Goal: Task Accomplishment & Management: Complete application form

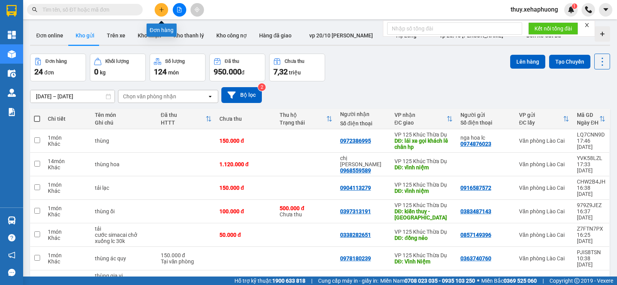
click at [159, 6] on button at bounding box center [161, 9] width 13 height 13
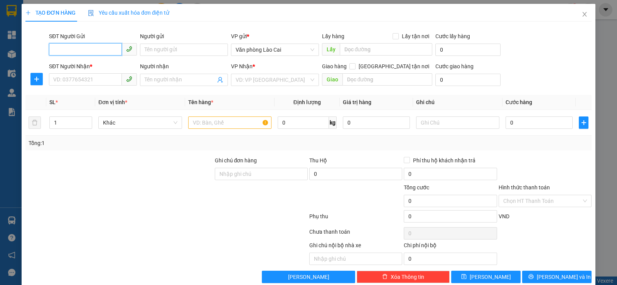
click at [87, 50] on input "SĐT Người Gửi" at bounding box center [85, 49] width 73 height 12
type input "0379228976"
click at [90, 60] on div "0379228976" at bounding box center [92, 65] width 87 height 12
type input "0382466694"
type input "vĩnh niệm"
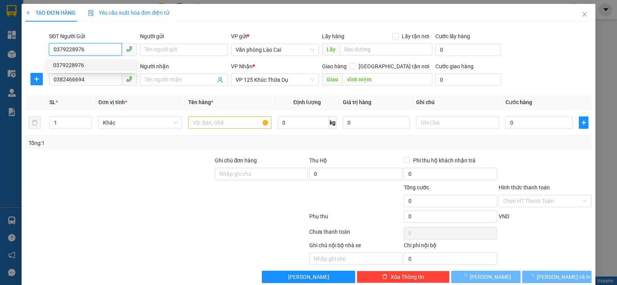
type input "200.000"
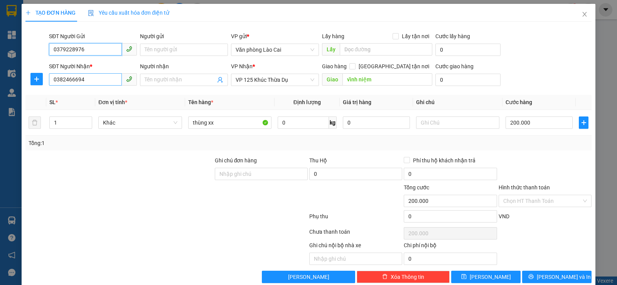
type input "0379228976"
click at [105, 84] on input "0382466694" at bounding box center [85, 79] width 73 height 12
type input "0943469599"
click at [96, 94] on div "0943469599" at bounding box center [92, 95] width 78 height 8
type input "bx vĩnh niệm"
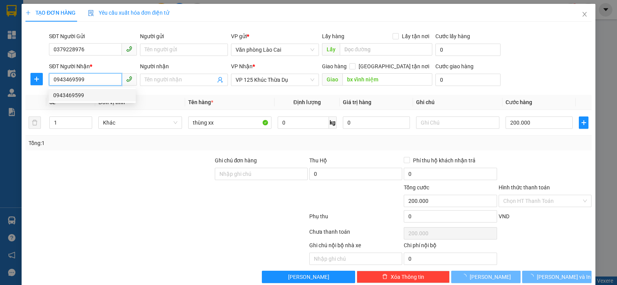
type input "300.000"
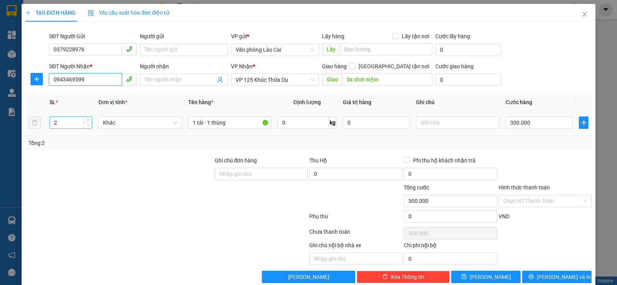
type input "0943469599"
type input "1"
click at [88, 124] on icon "down" at bounding box center [88, 125] width 3 height 3
click at [543, 116] on div "300.000" at bounding box center [538, 122] width 67 height 15
click at [533, 124] on input "300.000" at bounding box center [538, 122] width 67 height 12
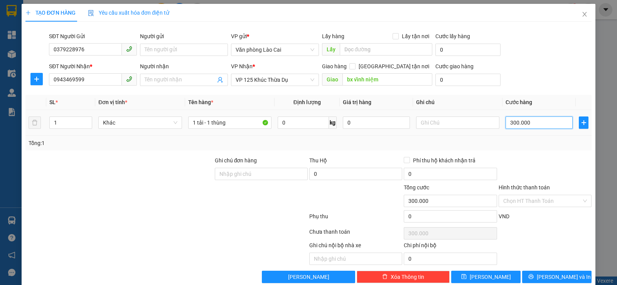
type input "0"
click at [505, 123] on input "0" at bounding box center [538, 122] width 67 height 12
type input "10"
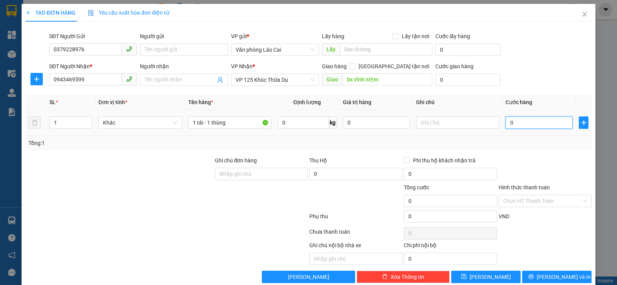
type input "10"
type input "150"
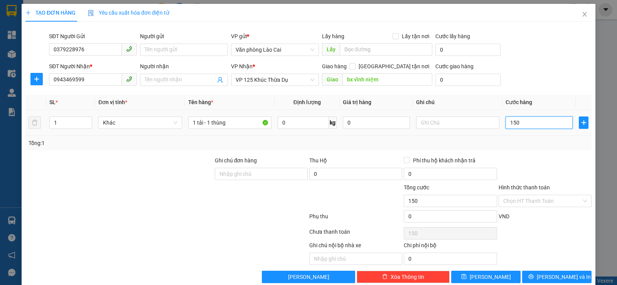
type input "1.500"
type input "15.000"
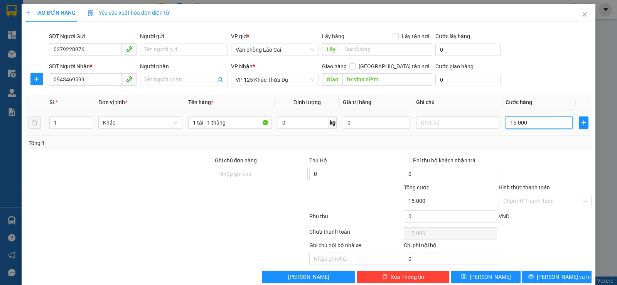
type input "150.000"
click at [548, 277] on span "[PERSON_NAME] và In" at bounding box center [563, 276] width 54 height 8
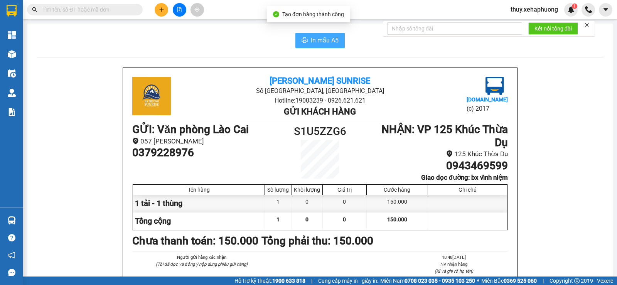
click at [328, 41] on span "In mẫu A5" at bounding box center [325, 40] width 28 height 10
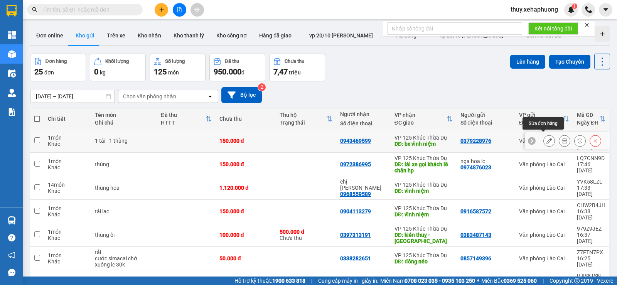
click at [546, 138] on icon at bounding box center [548, 140] width 5 height 5
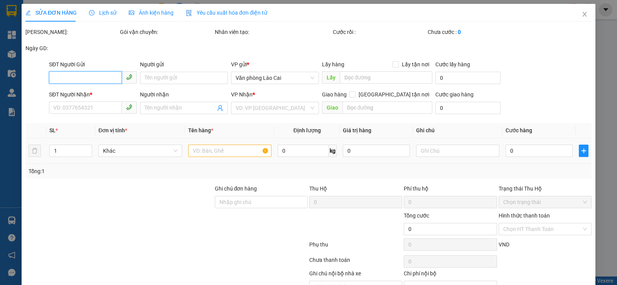
type input "0379228976"
type input "0943469599"
type input "bx vĩnh niệm"
type input "150.000"
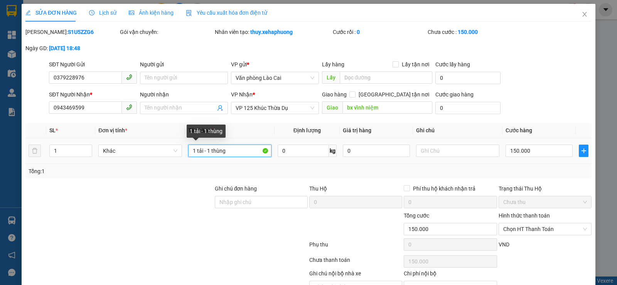
click at [233, 150] on input "1 tải - 1 thùng" at bounding box center [229, 150] width 83 height 12
type input "1 tải"
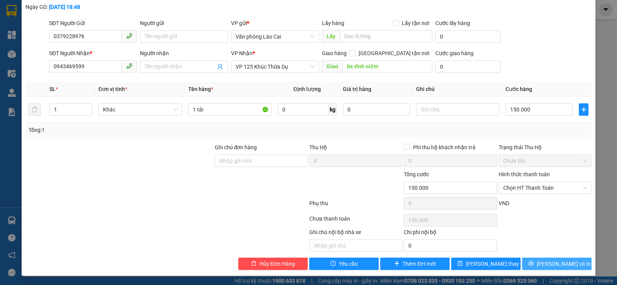
click at [553, 260] on span "[PERSON_NAME] và In" at bounding box center [563, 263] width 54 height 8
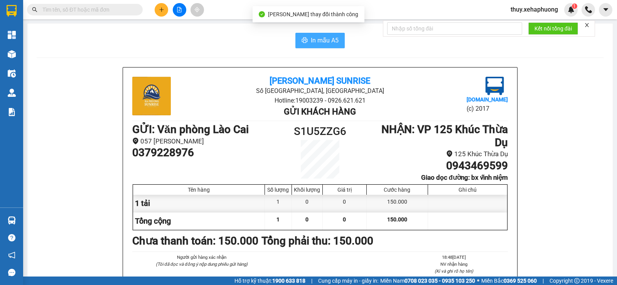
click at [314, 39] on span "In mẫu A5" at bounding box center [325, 40] width 28 height 10
click at [156, 10] on button at bounding box center [161, 9] width 13 height 13
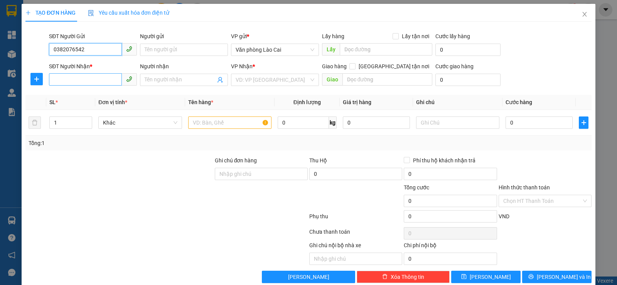
type input "0382076542"
click at [90, 81] on input "SĐT Người Nhận *" at bounding box center [85, 79] width 73 height 12
type input "0939375339"
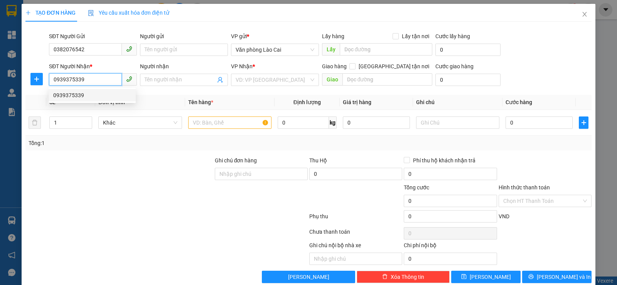
click at [89, 94] on div "0939375339" at bounding box center [92, 95] width 78 height 8
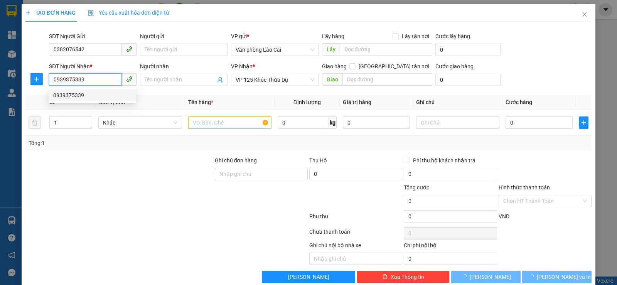
type input "120.000"
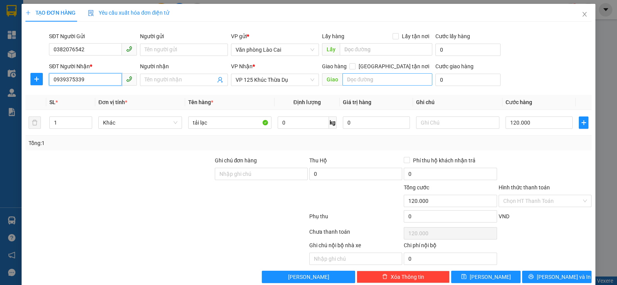
type input "0939375339"
click at [370, 83] on input "text" at bounding box center [387, 79] width 90 height 12
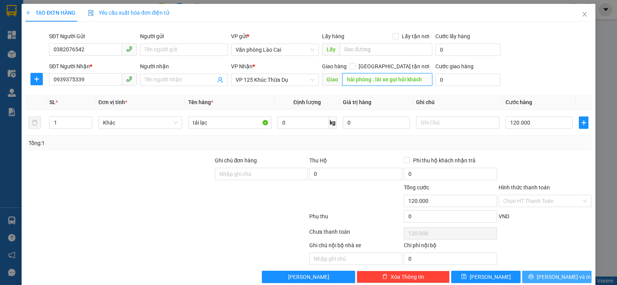
type input "hải phòng . lái xe gọi hỏi khách"
click at [552, 277] on span "[PERSON_NAME] và In" at bounding box center [563, 276] width 54 height 8
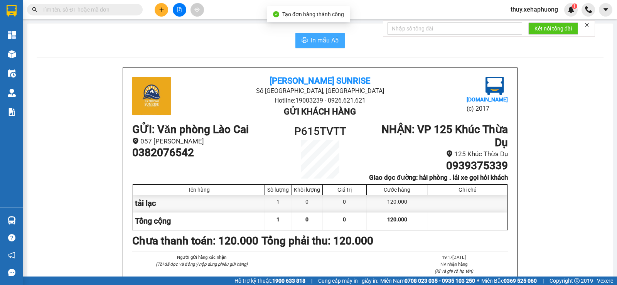
click at [312, 41] on span "In mẫu A5" at bounding box center [325, 40] width 28 height 10
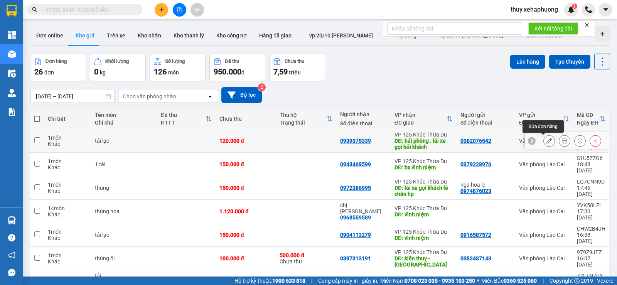
click at [546, 139] on icon at bounding box center [548, 140] width 5 height 5
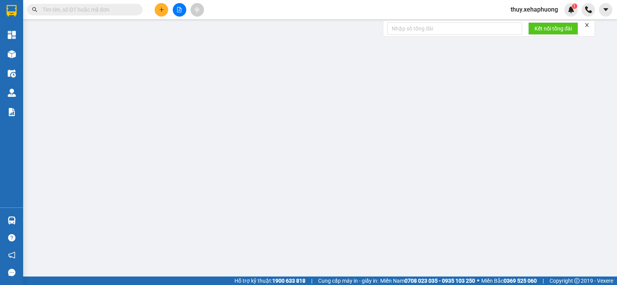
type input "0382076542"
type input "0939375339"
type input "hải phòng . lái xe gọi hỏi khách"
type input "120.000"
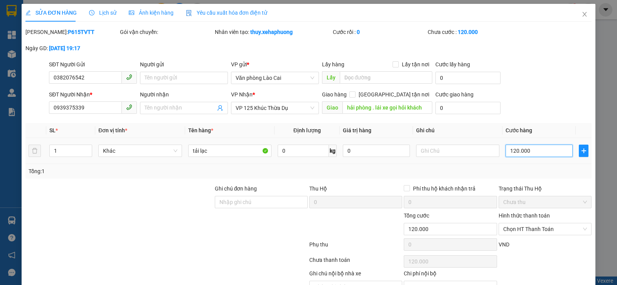
click at [529, 154] on input "120.000" at bounding box center [538, 150] width 67 height 12
type input "0"
click at [505, 152] on input "0" at bounding box center [538, 150] width 67 height 12
type input "10"
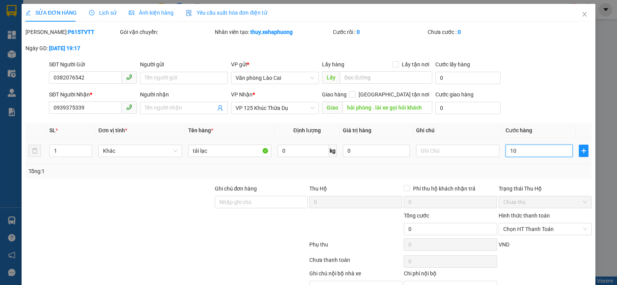
type input "10"
type input "150"
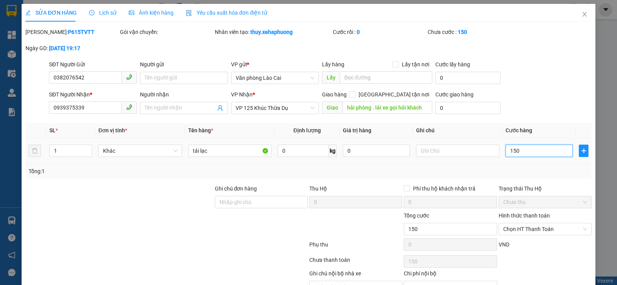
type input "1.500"
type input "15.000"
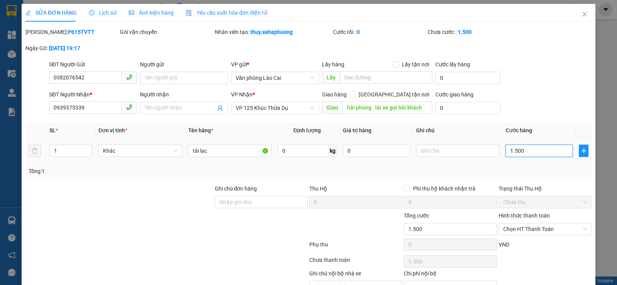
type input "15.000"
type input "150.000"
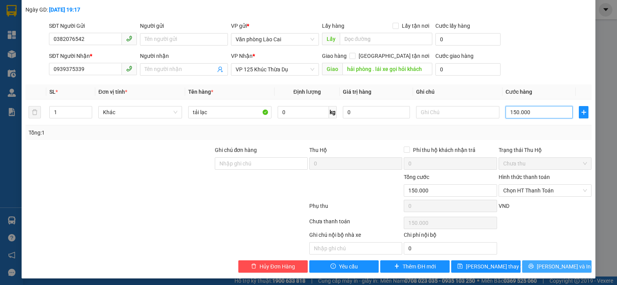
type input "150.000"
click at [554, 267] on span "[PERSON_NAME] và In" at bounding box center [563, 266] width 54 height 8
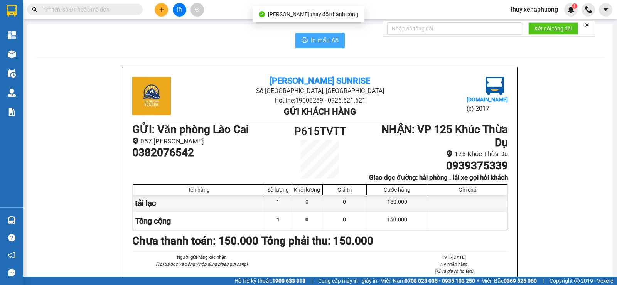
click at [313, 42] on span "In mẫu A5" at bounding box center [325, 40] width 28 height 10
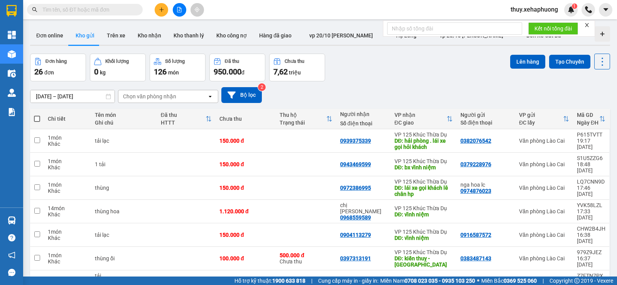
click at [159, 12] on button at bounding box center [161, 9] width 13 height 13
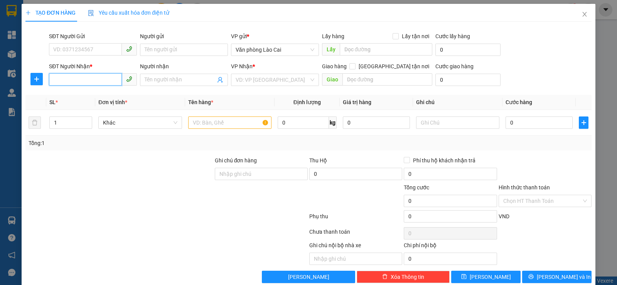
click at [68, 79] on input "SĐT Người Nhận *" at bounding box center [85, 79] width 73 height 12
type input "0815211423"
click at [213, 124] on input "text" at bounding box center [229, 122] width 83 height 12
type input "xe máy"
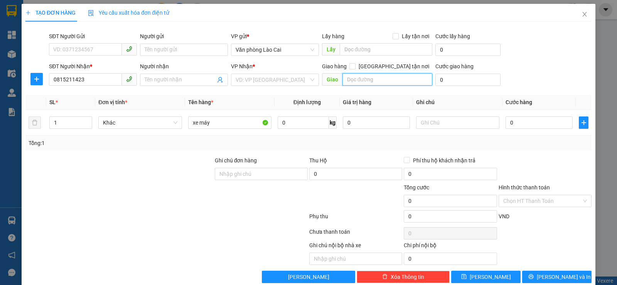
click at [350, 78] on input "text" at bounding box center [387, 79] width 90 height 12
type input "d"
type input "đồng nẻo"
click at [280, 79] on input "search" at bounding box center [271, 80] width 73 height 12
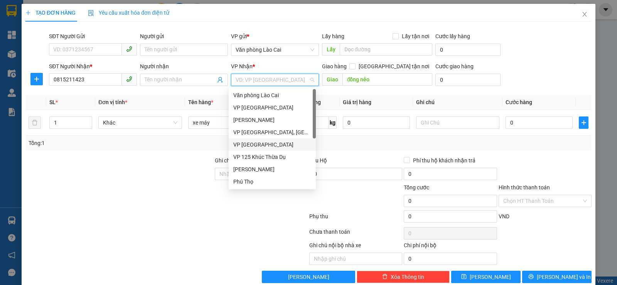
click at [276, 155] on div "VP 125 Khúc Thừa Dụ" at bounding box center [272, 157] width 78 height 8
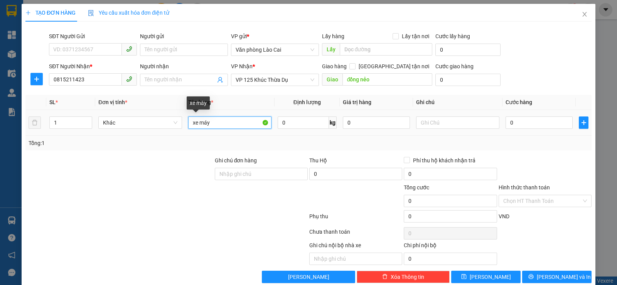
click at [223, 121] on input "xe máy" at bounding box center [229, 122] width 83 height 12
type input "xe máy đi cùng khách"
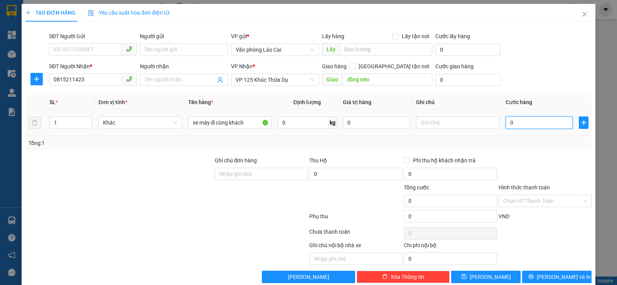
click at [507, 125] on input "0" at bounding box center [538, 122] width 67 height 12
click at [507, 124] on input "0" at bounding box center [538, 122] width 67 height 12
click at [505, 121] on input "0" at bounding box center [538, 122] width 67 height 12
type input "40"
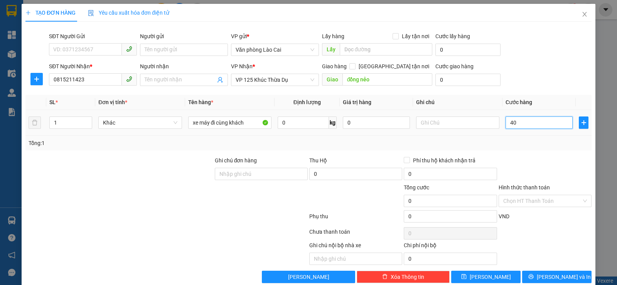
type input "40"
type input "400"
type input "4.000"
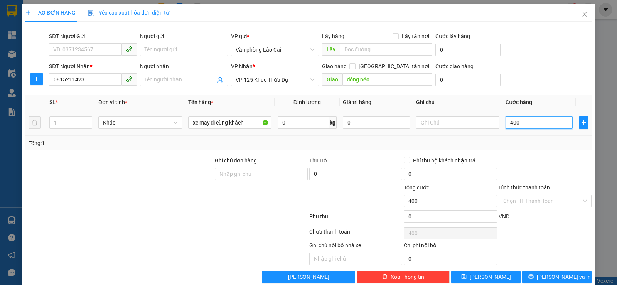
type input "4.000"
type input "40.000"
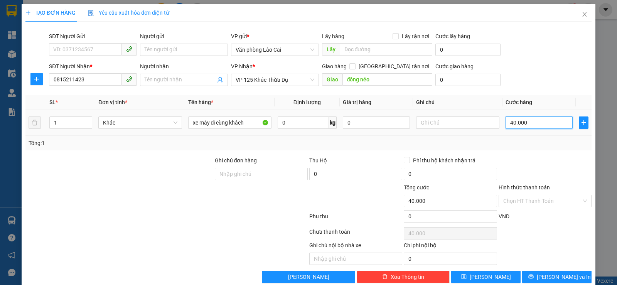
type input "400.000"
click at [551, 200] on input "Hình thức thanh toán" at bounding box center [542, 201] width 78 height 12
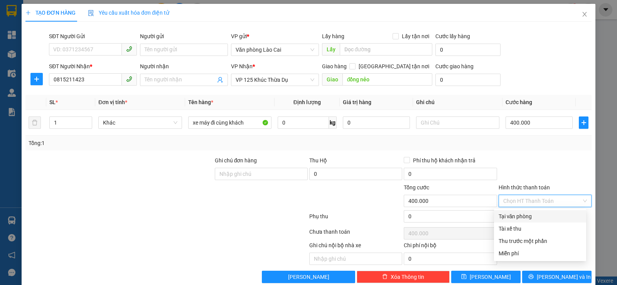
click at [536, 216] on div "Tại văn phòng" at bounding box center [539, 216] width 83 height 8
type input "0"
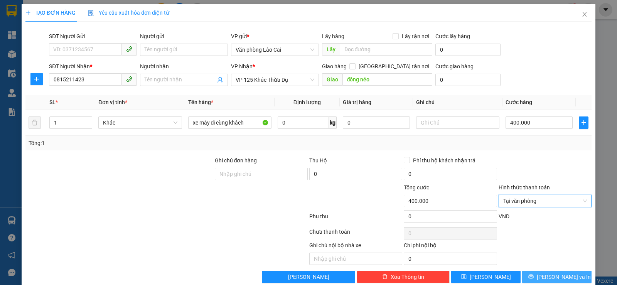
click at [561, 275] on span "[PERSON_NAME] và In" at bounding box center [563, 276] width 54 height 8
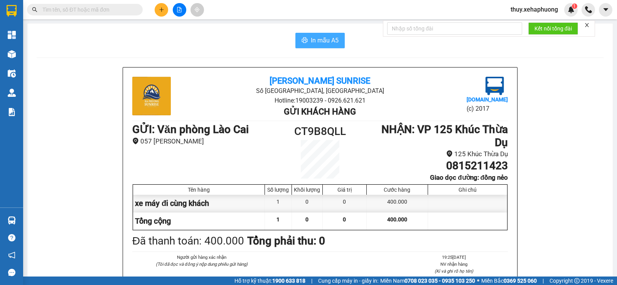
click at [330, 38] on span "In mẫu A5" at bounding box center [325, 40] width 28 height 10
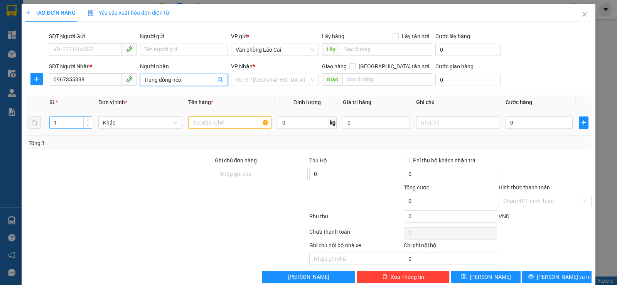
click at [76, 119] on input "1" at bounding box center [71, 123] width 42 height 12
type input "11"
click at [296, 77] on input "search" at bounding box center [271, 80] width 73 height 12
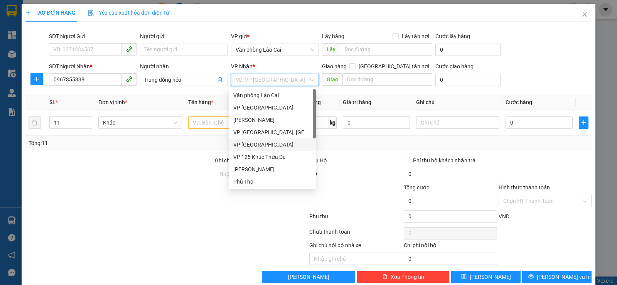
click at [269, 151] on div "VP 125 Khúc Thừa Dụ" at bounding box center [271, 157] width 87 height 12
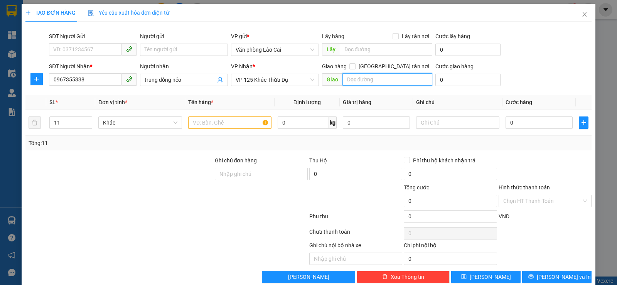
click at [353, 81] on input "text" at bounding box center [387, 79] width 90 height 12
type input "d"
type input "đồng nẻo"
click at [212, 124] on input "text" at bounding box center [229, 122] width 83 height 12
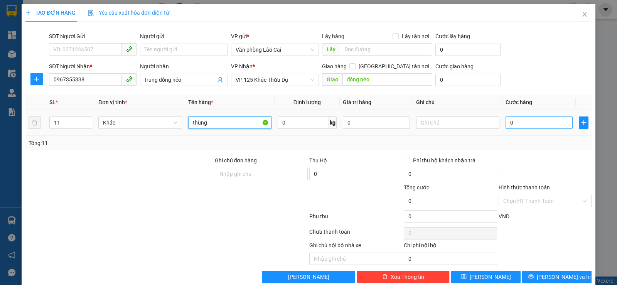
type input "thùng"
click at [531, 121] on input "0" at bounding box center [538, 122] width 67 height 12
click at [505, 123] on input "0" at bounding box center [538, 122] width 67 height 12
type input "20"
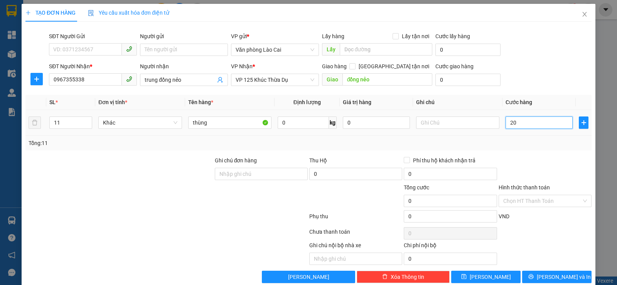
type input "20"
type input "220"
type input "2.200"
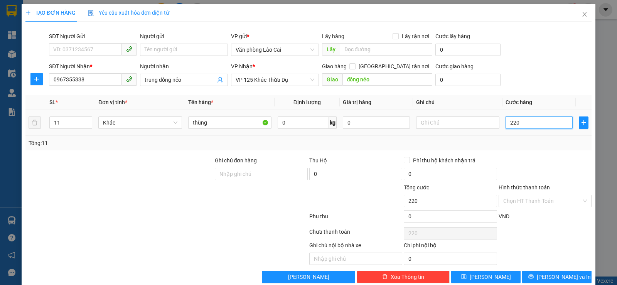
type input "2.200"
type input "22.000"
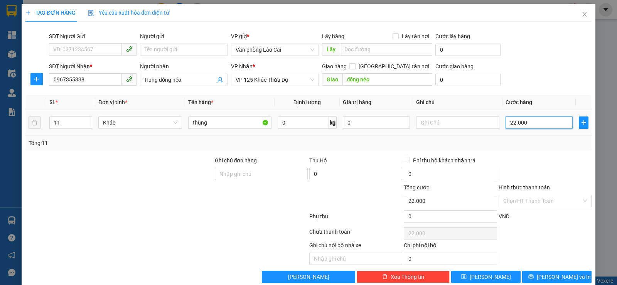
type input "220.000"
click at [546, 280] on span "Lưu và In" at bounding box center [563, 276] width 54 height 8
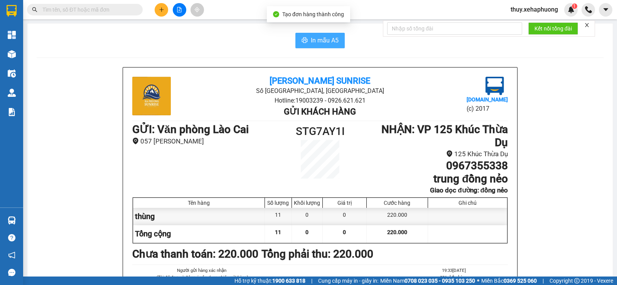
click at [328, 38] on span "In mẫu A5" at bounding box center [325, 40] width 28 height 10
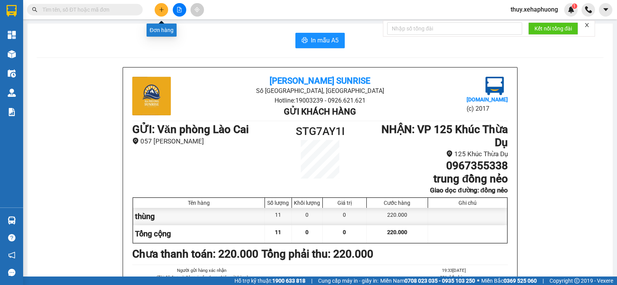
click at [162, 7] on icon "plus" at bounding box center [161, 9] width 5 height 5
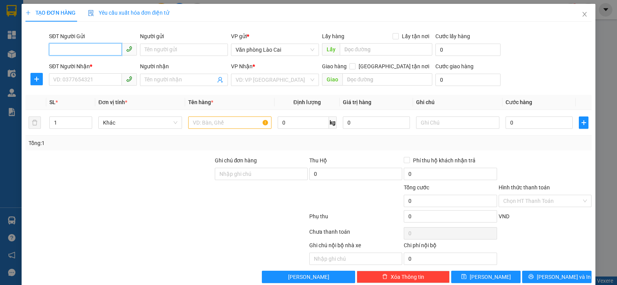
click at [77, 53] on input "SĐT Người Gửi" at bounding box center [85, 49] width 73 height 12
type input "0983228735"
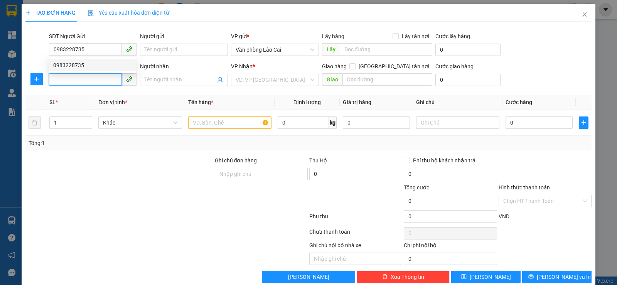
click at [95, 77] on input "SĐT Người Nhận *" at bounding box center [85, 79] width 73 height 12
type input "0963555262"
click at [261, 76] on input "search" at bounding box center [271, 80] width 73 height 12
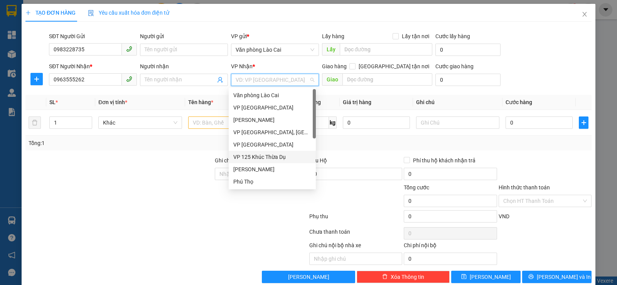
click at [272, 156] on div "VP 125 Khúc Thừa Dụ" at bounding box center [272, 157] width 78 height 8
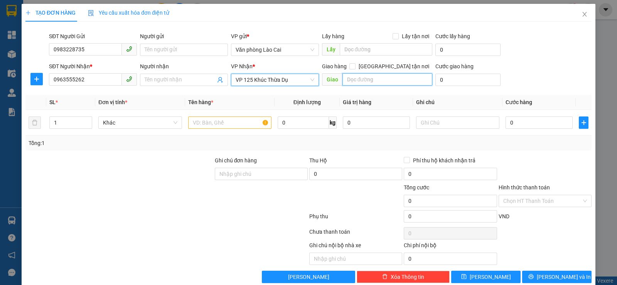
click at [370, 80] on input "text" at bounding box center [387, 79] width 90 height 12
type input "vĩnh niệm"
click at [221, 124] on input "text" at bounding box center [229, 122] width 83 height 12
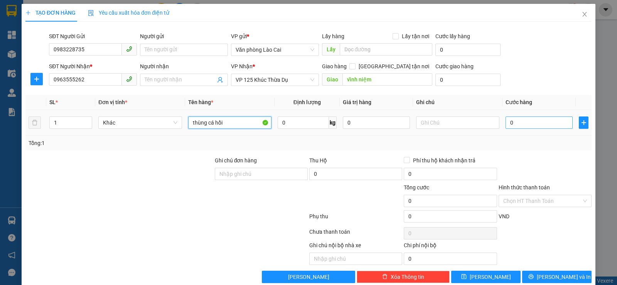
type input "thùng cá hồi"
click at [505, 124] on input "0" at bounding box center [538, 122] width 67 height 12
click at [505, 123] on input "0" at bounding box center [538, 122] width 67 height 12
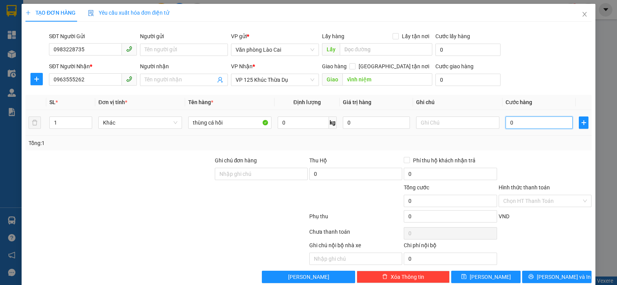
click at [505, 123] on input "0" at bounding box center [538, 122] width 67 height 12
type input "10"
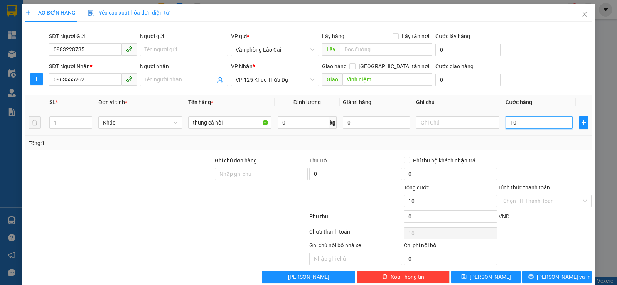
type input "100"
type input "1.000"
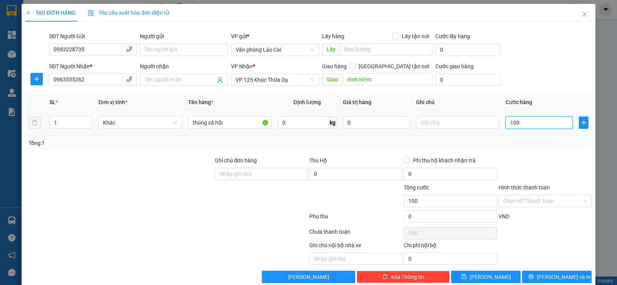
type input "1.000"
type input "10.000"
type input "100.000"
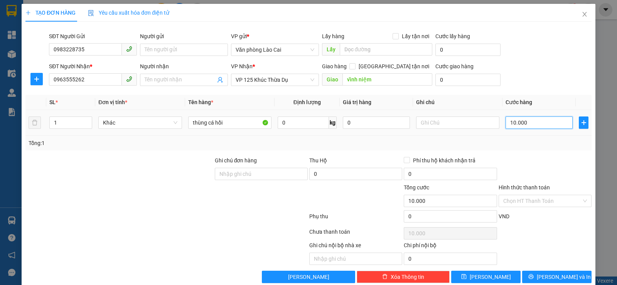
type input "100.000"
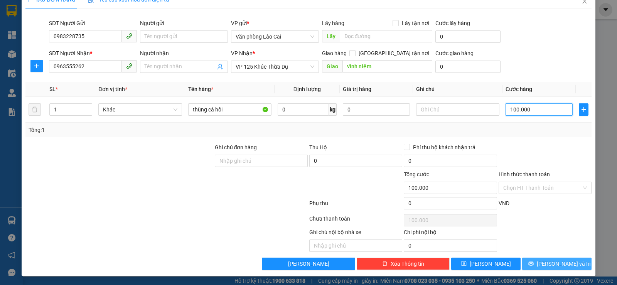
type input "100.000"
click at [549, 259] on span "Lưu và In" at bounding box center [563, 263] width 54 height 8
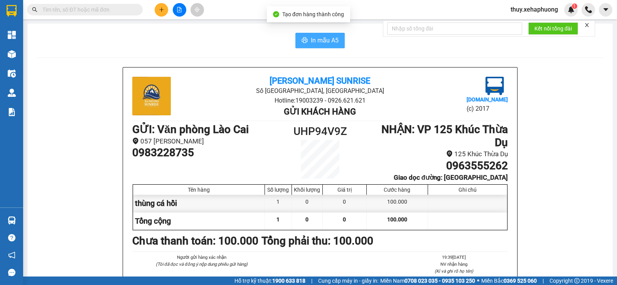
click at [316, 42] on span "In mẫu A5" at bounding box center [325, 40] width 28 height 10
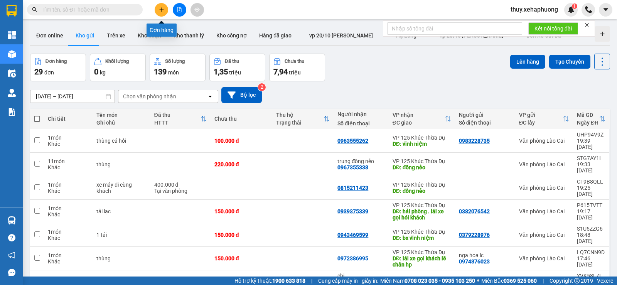
click at [160, 8] on icon "plus" at bounding box center [161, 9] width 5 height 5
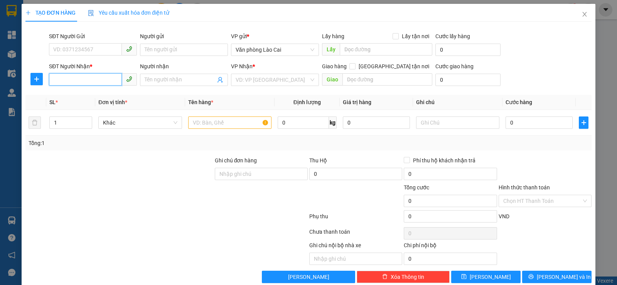
click at [66, 82] on input "SĐT Người Nhận *" at bounding box center [85, 79] width 73 height 12
type input "0563552999"
click at [84, 120] on span "Increase Value" at bounding box center [87, 120] width 8 height 7
type input "2"
click at [193, 128] on input "text" at bounding box center [229, 122] width 83 height 12
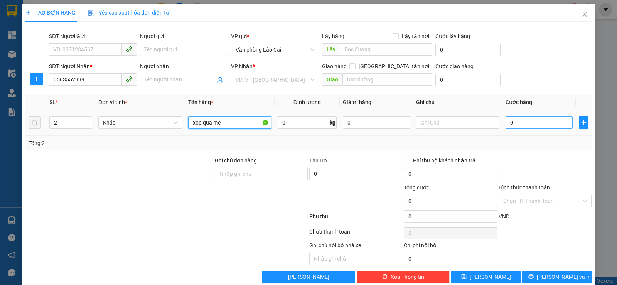
type input "xốp quả me"
drag, startPoint x: 506, startPoint y: 118, endPoint x: 508, endPoint y: 123, distance: 4.9
click at [506, 118] on input "0" at bounding box center [538, 122] width 67 height 12
click at [505, 121] on input "0" at bounding box center [538, 122] width 67 height 12
type input "10"
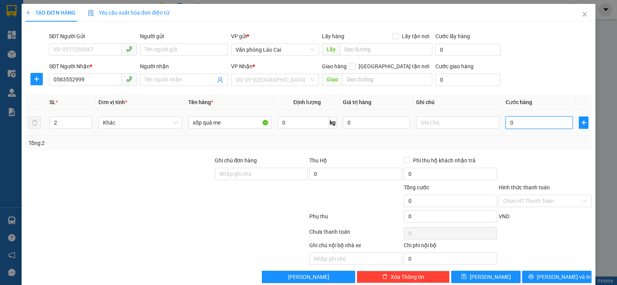
type input "10"
type input "140"
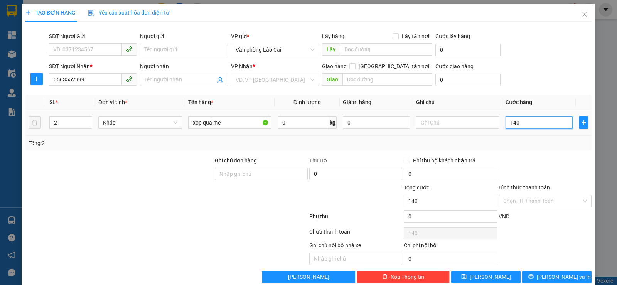
type input "1.400"
type input "14.000"
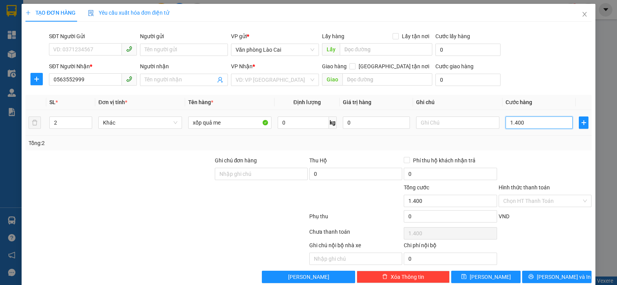
type input "14.000"
type input "140.000"
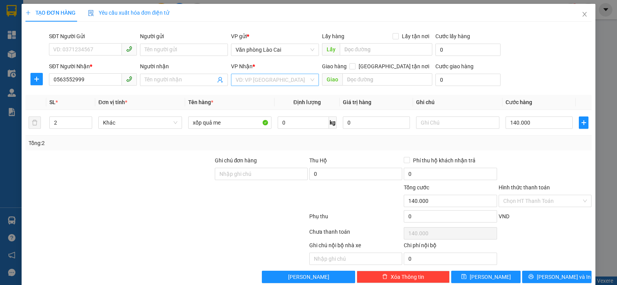
click at [294, 80] on input "search" at bounding box center [271, 80] width 73 height 12
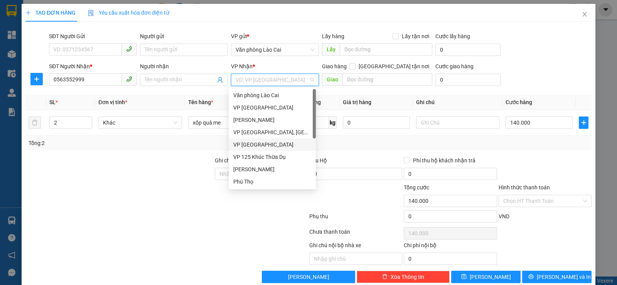
scroll to position [49, 0]
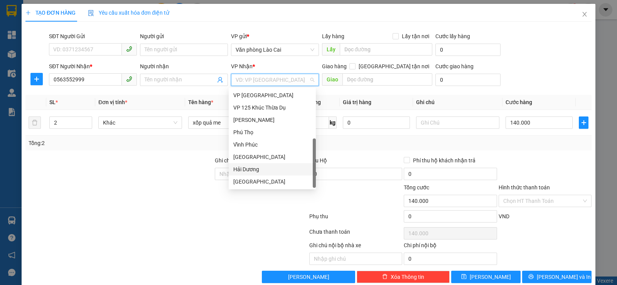
click at [280, 171] on div "Hải Dương" at bounding box center [272, 169] width 78 height 8
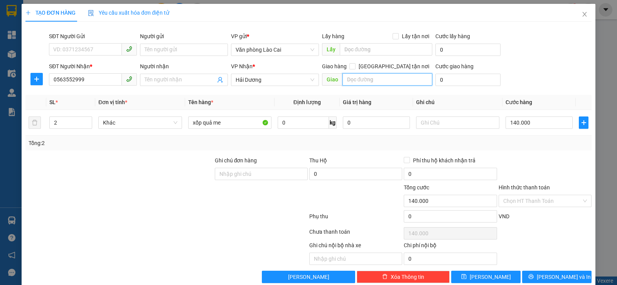
click at [351, 79] on input "text" at bounding box center [387, 79] width 90 height 12
click at [375, 82] on input "KCN VÍHI" at bounding box center [387, 79] width 90 height 12
type input "KCN VISHIP"
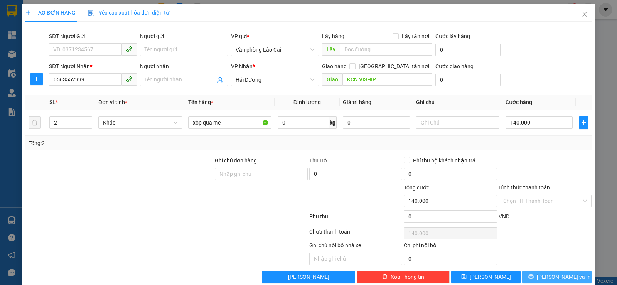
click at [533, 275] on icon "printer" at bounding box center [530, 276] width 5 height 5
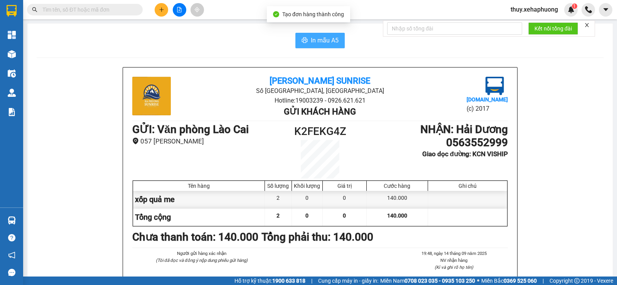
click at [313, 36] on span "In mẫu A5" at bounding box center [325, 40] width 28 height 10
click at [306, 39] on button "In mẫu A5" at bounding box center [319, 40] width 49 height 15
click at [323, 41] on span "In mẫu A5" at bounding box center [325, 40] width 28 height 10
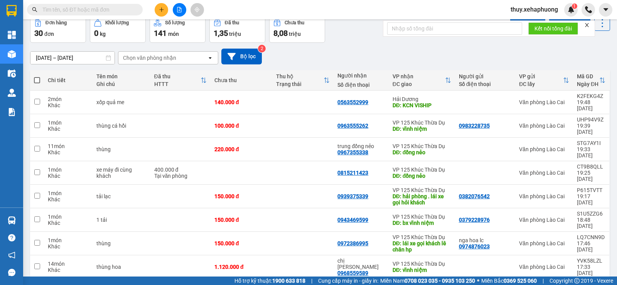
scroll to position [76, 0]
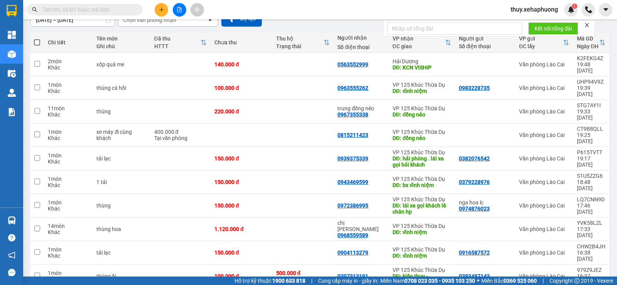
click at [167, 9] on button at bounding box center [161, 9] width 13 height 13
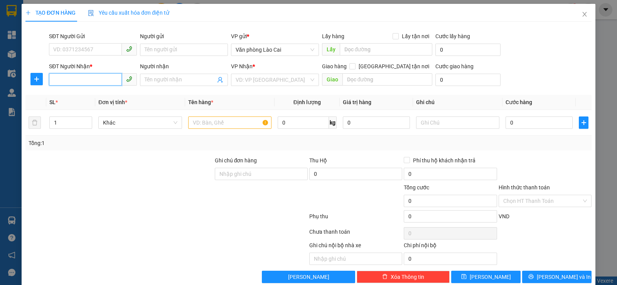
click at [65, 79] on input "SĐT Người Nhận *" at bounding box center [85, 79] width 73 height 12
type input "0347382014"
click at [268, 81] on input "search" at bounding box center [271, 80] width 73 height 12
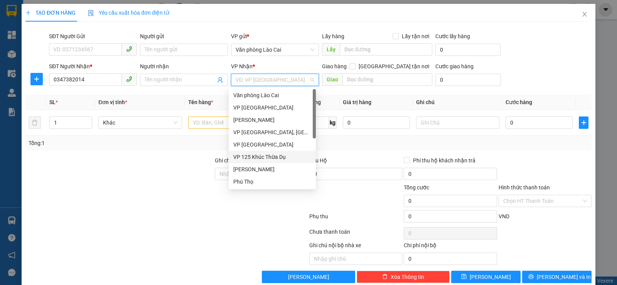
click at [265, 155] on div "VP 125 Khúc Thừa Dụ" at bounding box center [272, 157] width 78 height 8
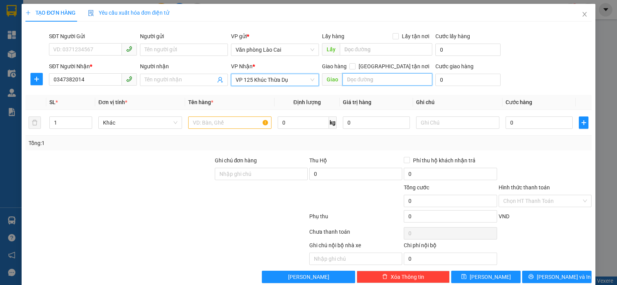
click at [354, 78] on input "text" at bounding box center [387, 79] width 90 height 12
type input "D"
type input "ĐỒNG NẺO"
click at [191, 123] on input "text" at bounding box center [229, 122] width 83 height 12
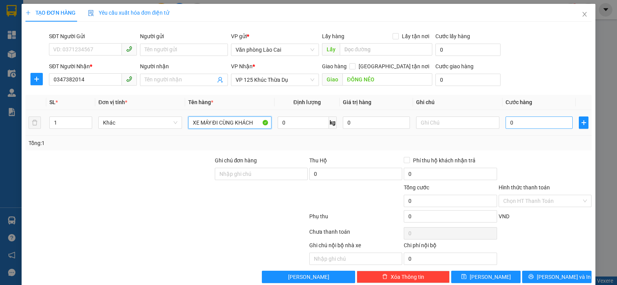
type input "XE MÁY ĐI CÙNG KHÁCH"
click at [505, 122] on input "0" at bounding box center [538, 122] width 67 height 12
type input "40"
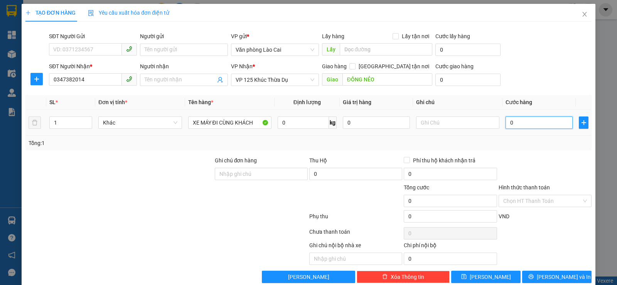
type input "40"
type input "400"
type input "4.000"
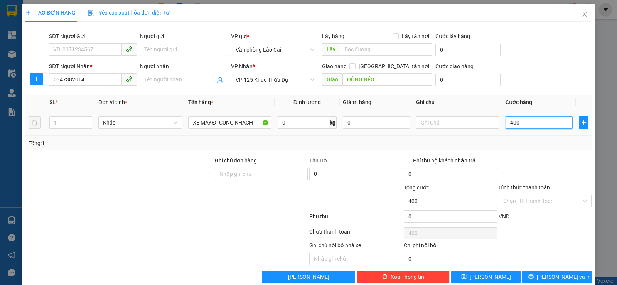
type input "4.000"
type input "40.000"
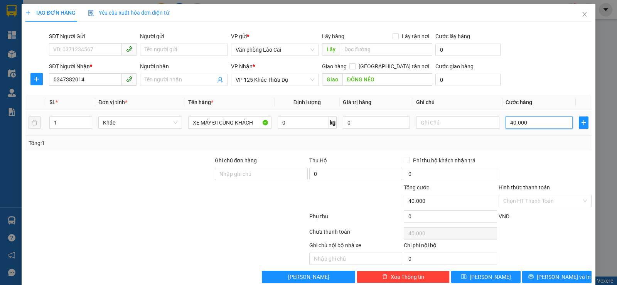
type input "400.000"
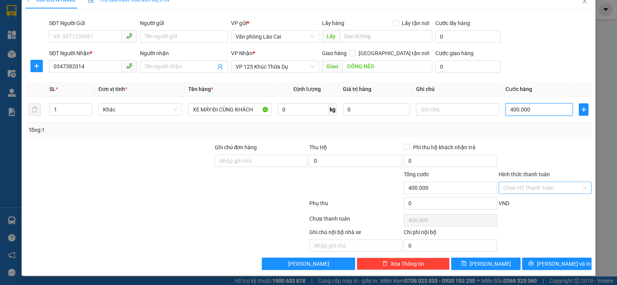
type input "400.000"
click at [548, 182] on input "Hình thức thanh toán" at bounding box center [542, 188] width 78 height 12
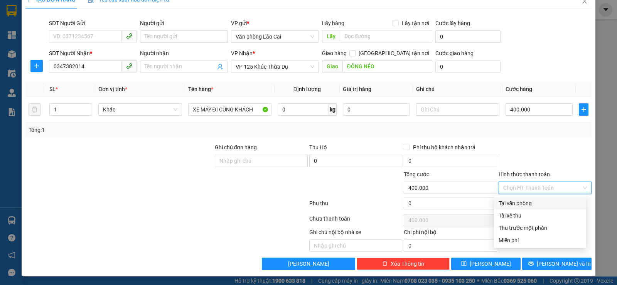
click at [542, 204] on div "Tại văn phòng" at bounding box center [539, 203] width 83 height 8
type input "0"
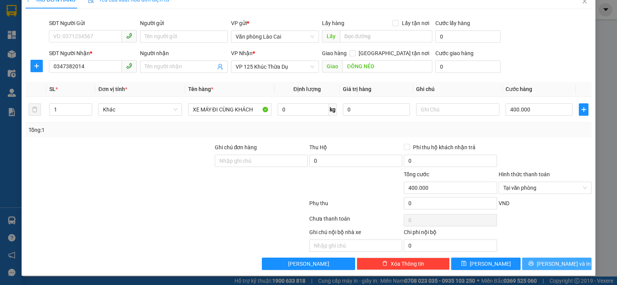
click at [551, 261] on span "Lưu và In" at bounding box center [563, 263] width 54 height 8
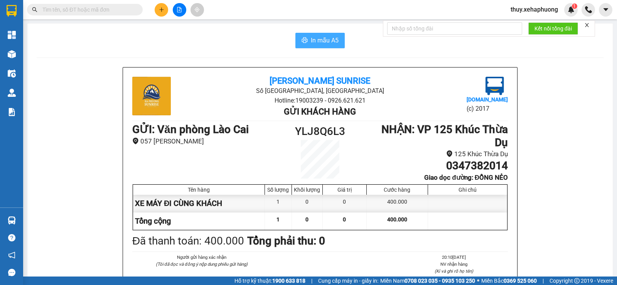
click at [332, 34] on button "In mẫu A5" at bounding box center [319, 40] width 49 height 15
click at [159, 12] on icon "plus" at bounding box center [161, 9] width 5 height 5
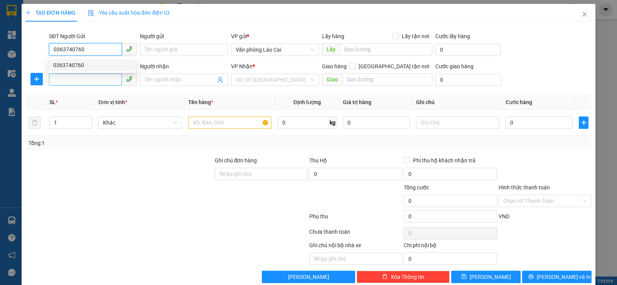
type input "0363740760"
click at [91, 82] on input "SĐT Người Nhận *" at bounding box center [85, 79] width 73 height 12
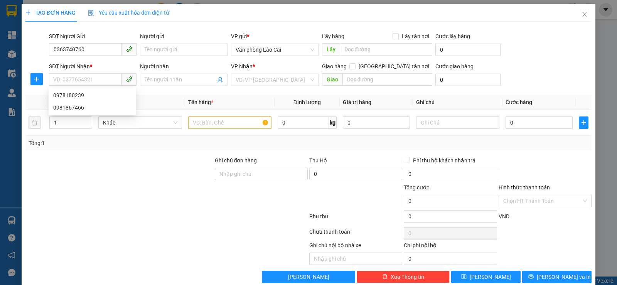
click at [91, 69] on b "*" at bounding box center [91, 66] width 2 height 6
click at [91, 73] on input "SĐT Người Nhận *" at bounding box center [85, 79] width 73 height 12
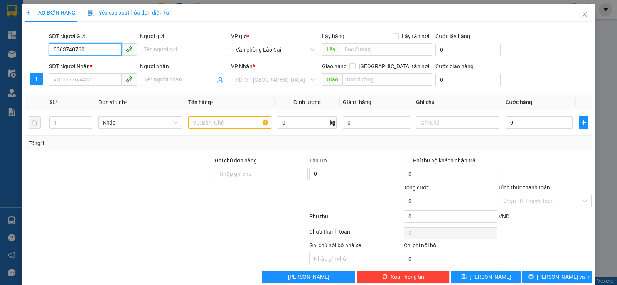
click at [89, 53] on input "0363740760" at bounding box center [85, 49] width 73 height 12
click at [91, 62] on div "0363740760" at bounding box center [92, 65] width 78 height 8
type input "0978180239"
type input "Vĩnh Niệm"
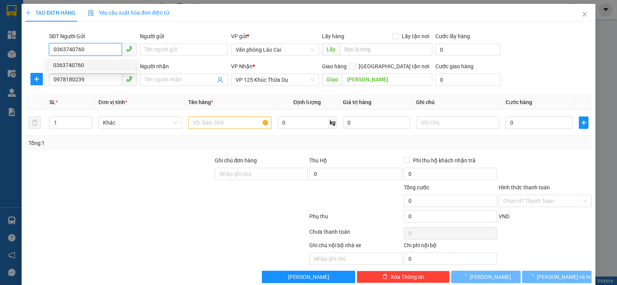
type input "150.000"
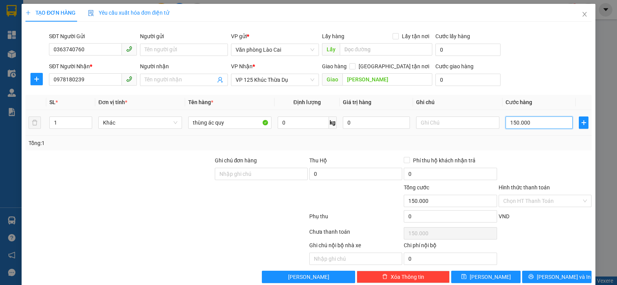
click at [527, 121] on input "150.000" at bounding box center [538, 122] width 67 height 12
type input "0"
click at [506, 123] on input "0" at bounding box center [538, 122] width 67 height 12
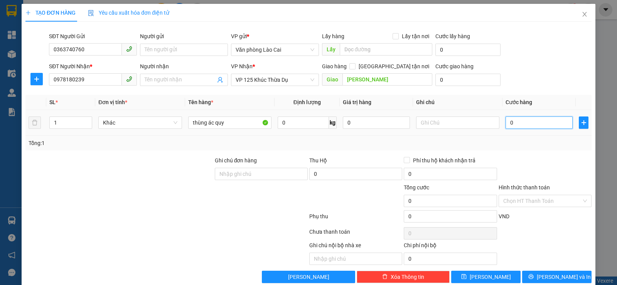
type input "20"
type input "200"
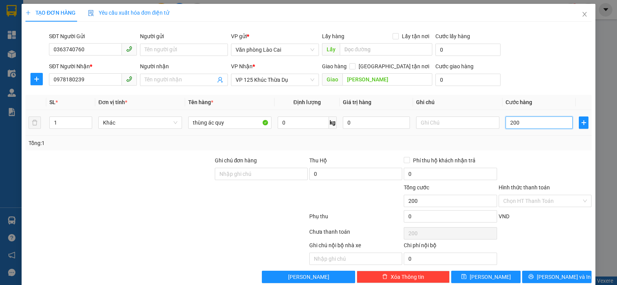
type input "2.000"
type input "20.000"
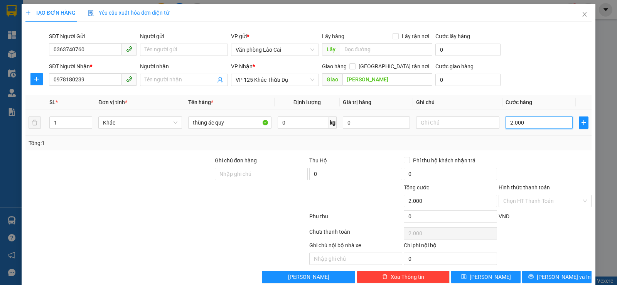
type input "20.000"
type input "200.000"
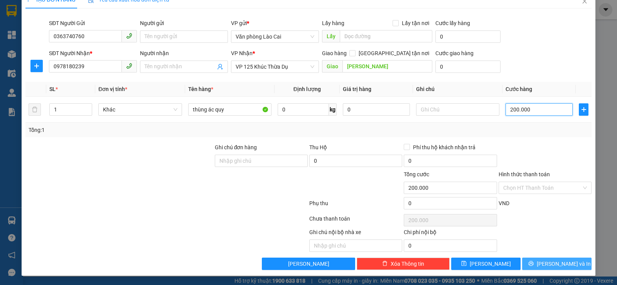
type input "200.000"
click at [549, 261] on span "Lưu và In" at bounding box center [563, 263] width 54 height 8
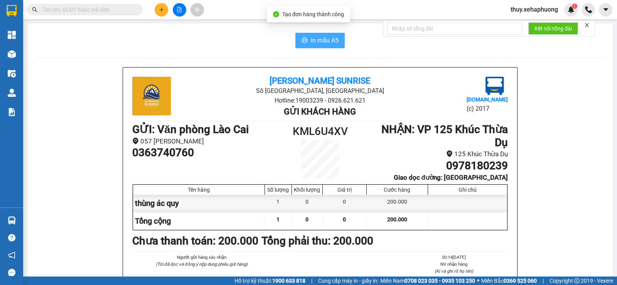
click at [314, 42] on span "In mẫu A5" at bounding box center [325, 40] width 28 height 10
click at [305, 46] on button "In mẫu A5" at bounding box center [319, 40] width 49 height 15
click at [311, 41] on span "In mẫu A5" at bounding box center [325, 40] width 28 height 10
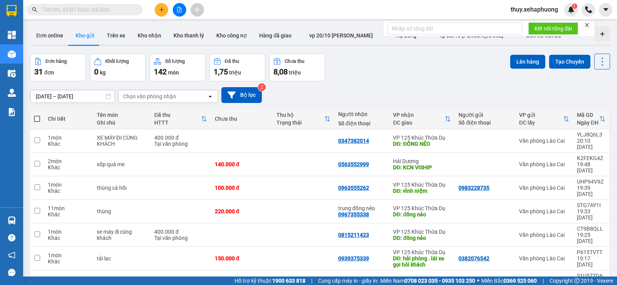
click at [104, 9] on input "text" at bounding box center [87, 9] width 91 height 8
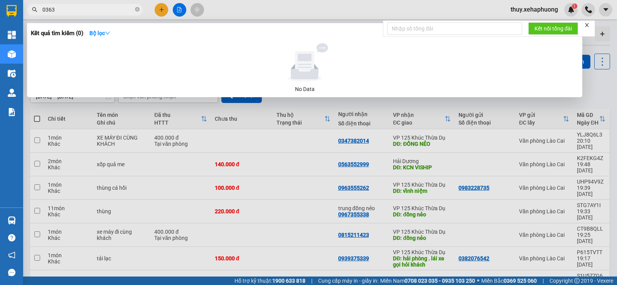
type input "0363"
click at [249, 4] on div at bounding box center [308, 142] width 617 height 285
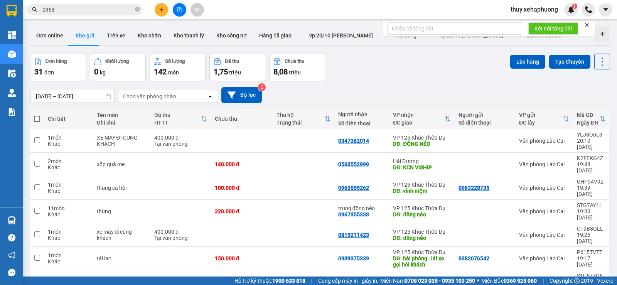
click at [82, 96] on input "[DATE] – [DATE]" at bounding box center [72, 96] width 84 height 12
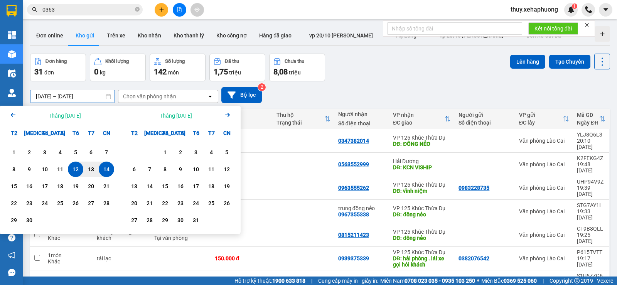
click at [105, 164] on div "14" at bounding box center [106, 168] width 15 height 15
click at [303, 101] on div "[DATE] – / / Press the down arrow key to interact with the calendar and select …" at bounding box center [320, 95] width 580 height 16
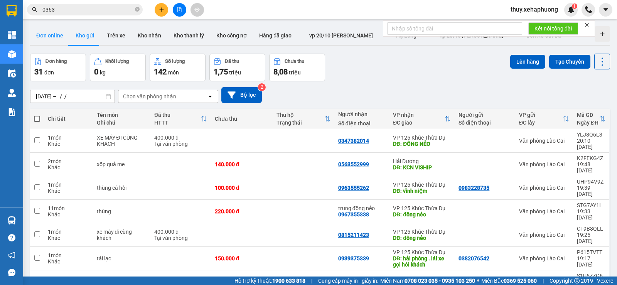
click at [59, 33] on button "Đơn online" at bounding box center [49, 35] width 39 height 18
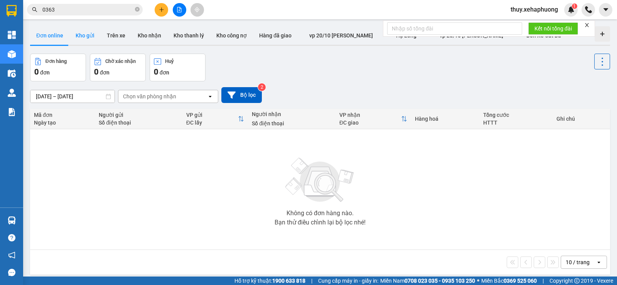
click at [87, 37] on button "Kho gửi" at bounding box center [84, 35] width 31 height 18
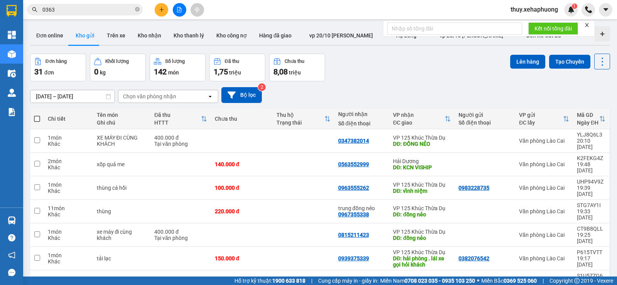
click at [151, 96] on div "Chọn văn phòng nhận" at bounding box center [149, 96] width 53 height 8
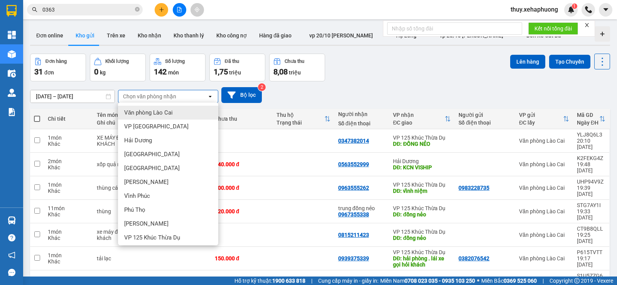
click at [155, 112] on span "Văn phòng Lào Cai" at bounding box center [148, 113] width 49 height 8
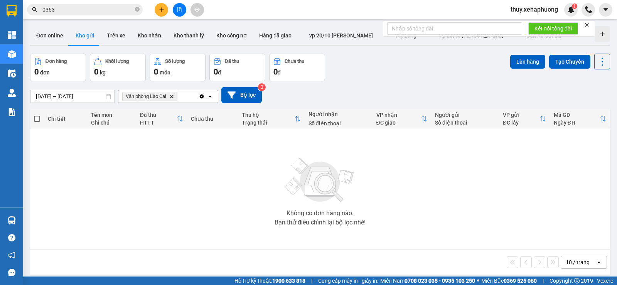
click at [97, 96] on input "[DATE] – [DATE]" at bounding box center [72, 96] width 84 height 12
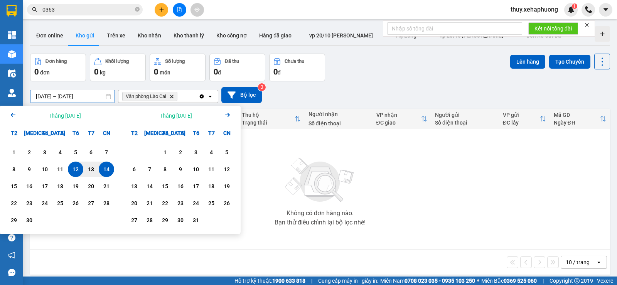
click at [106, 166] on div "14" at bounding box center [106, 169] width 11 height 9
type input "[DATE] – / /"
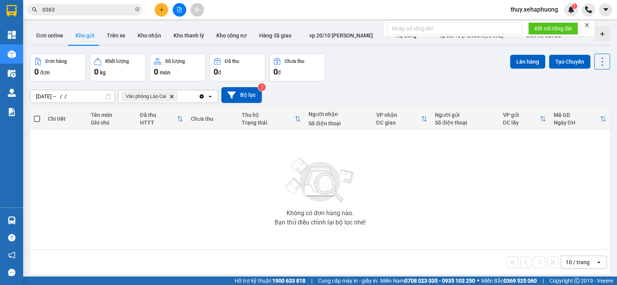
click at [155, 92] on span "Văn phòng Lào Cai Delete" at bounding box center [149, 96] width 55 height 9
click at [172, 96] on icon "Văn phòng Lào Cai, close by backspace" at bounding box center [171, 95] width 3 height 3
